Goal: Task Accomplishment & Management: Use online tool/utility

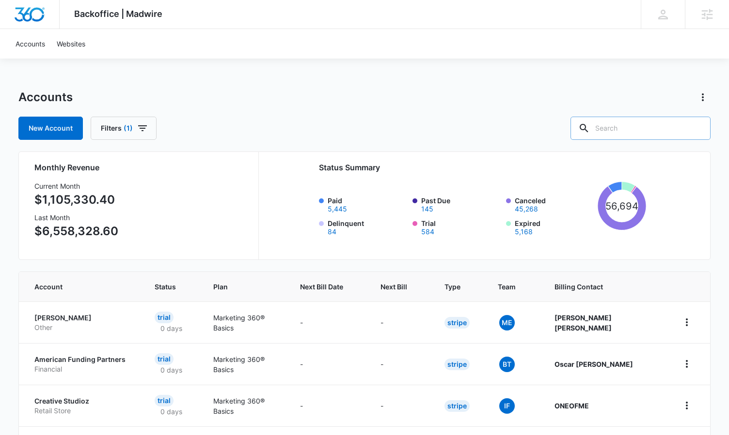
click at [637, 125] on input "text" at bounding box center [640, 128] width 140 height 23
type input "M338257"
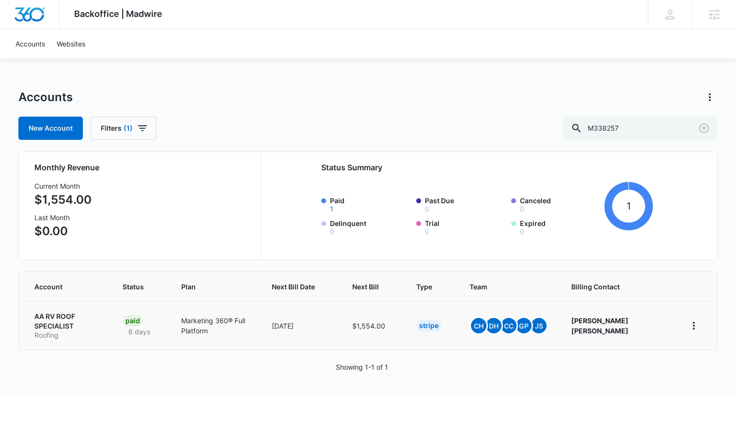
click at [54, 318] on p "AA RV ROOF SPECIALIST" at bounding box center [66, 321] width 65 height 19
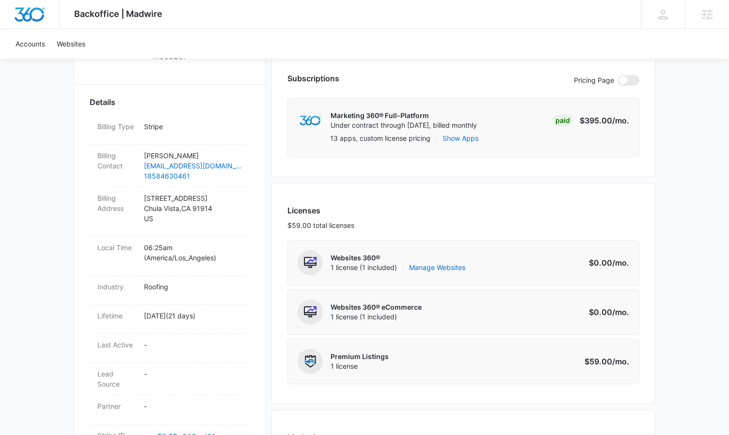
scroll to position [260, 0]
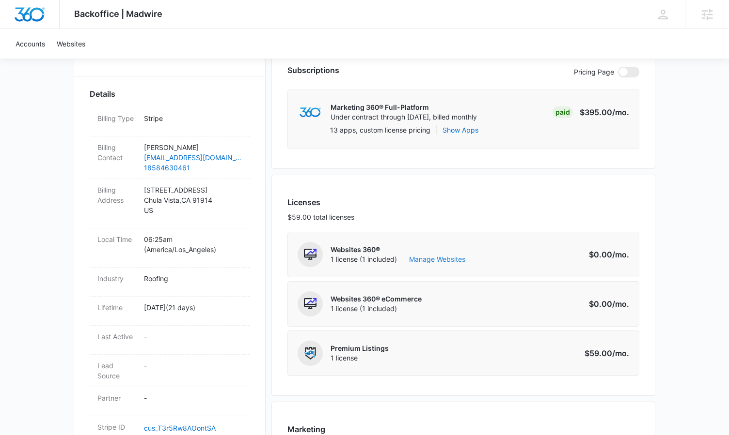
click at [454, 263] on link "Manage Websites" at bounding box center [437, 260] width 56 height 10
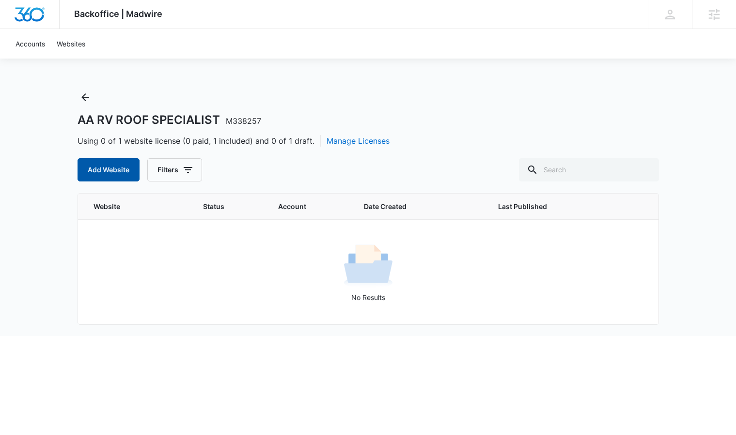
click at [90, 166] on button "Add Website" at bounding box center [109, 169] width 62 height 23
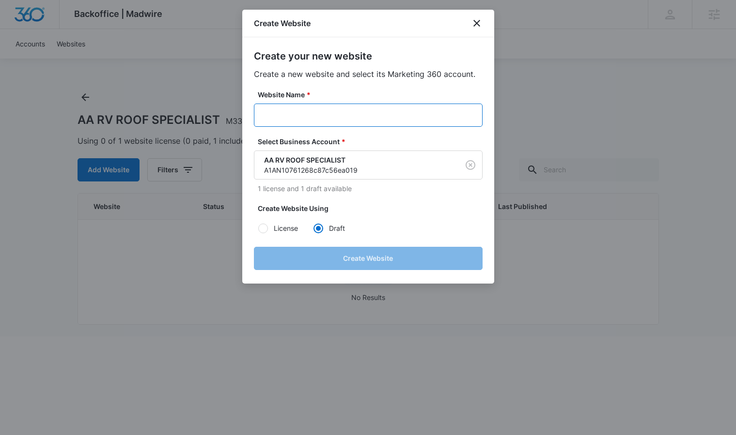
click at [330, 119] on input "Website Name *" at bounding box center [368, 115] width 229 height 23
paste input "M338257 - AA RV ROOF SPECIALIST"
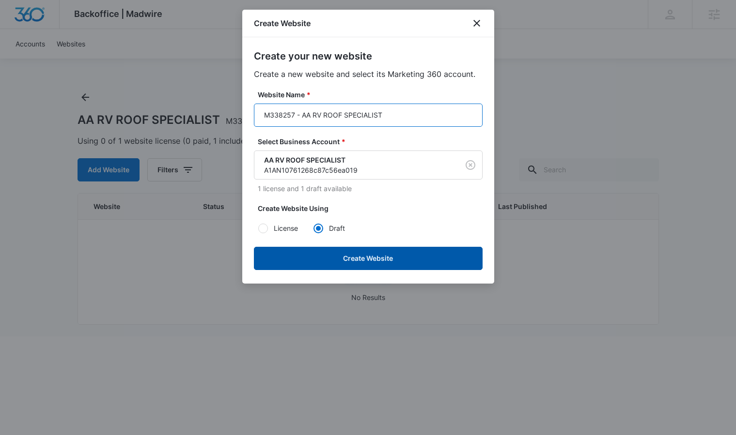
type input "M338257 - AA RV ROOF SPECIALIST"
click at [341, 252] on button "Create Website" at bounding box center [368, 258] width 229 height 23
